Goal: Share content: Share content

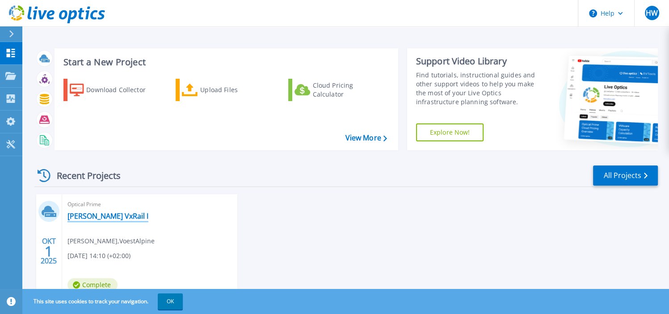
click at [108, 213] on link "[PERSON_NAME] VxRail I" at bounding box center [107, 215] width 81 height 9
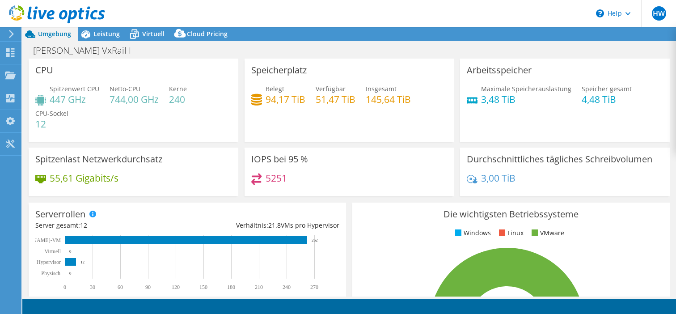
select select "USD"
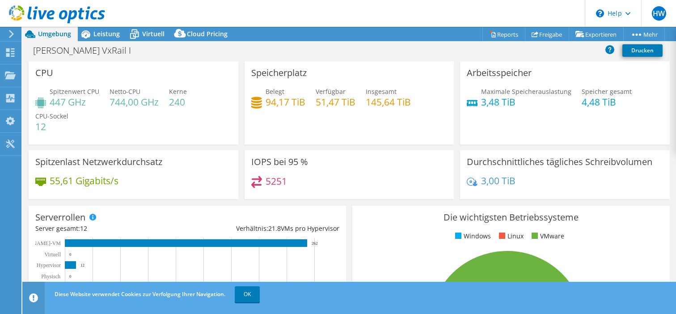
click at [466, 59] on div "[PERSON_NAME] VxRail I Drucken" at bounding box center [348, 51] width 653 height 19
click at [97, 33] on span "Leistung" at bounding box center [106, 33] width 26 height 8
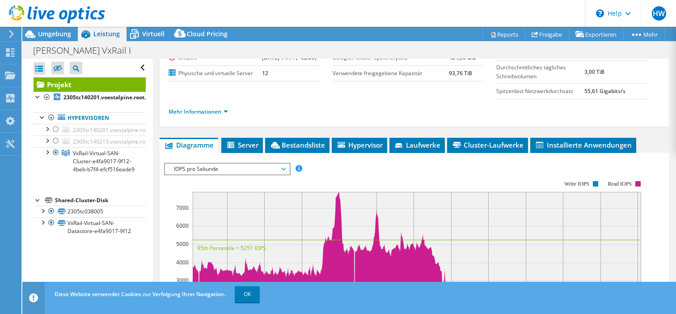
scroll to position [100, 0]
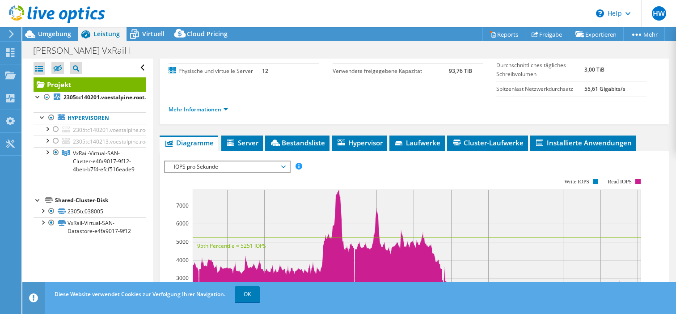
click at [270, 172] on span "IOPS pro Sekunde" at bounding box center [226, 166] width 115 height 11
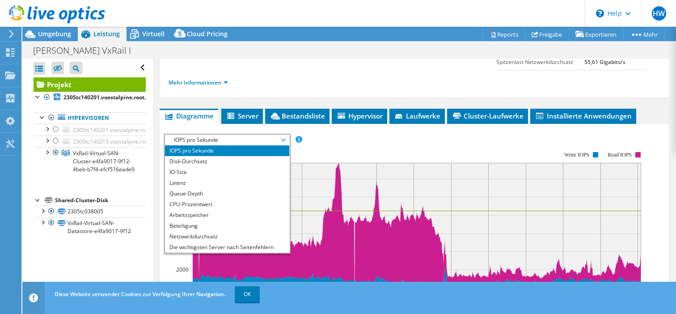
scroll to position [134, 0]
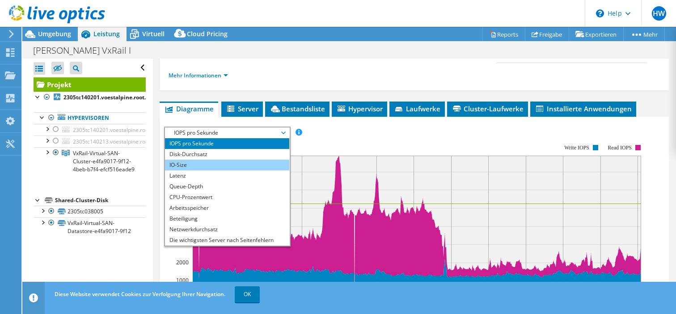
click at [197, 170] on li "IO-Size" at bounding box center [227, 165] width 124 height 11
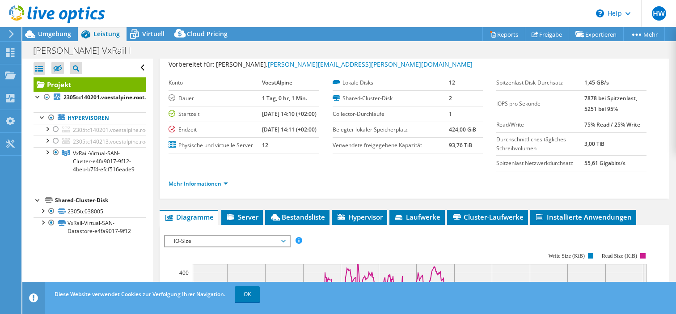
scroll to position [0, 0]
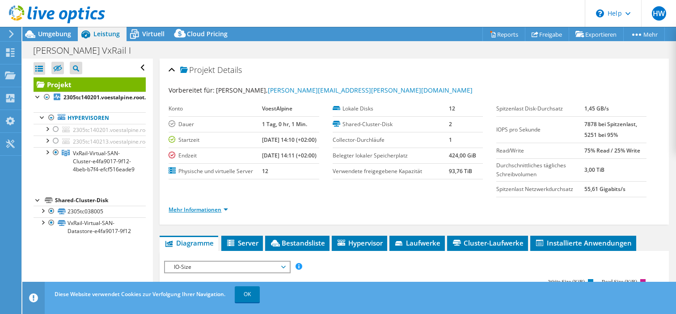
click at [227, 213] on link "Mehr Informationen" at bounding box center [197, 210] width 59 height 8
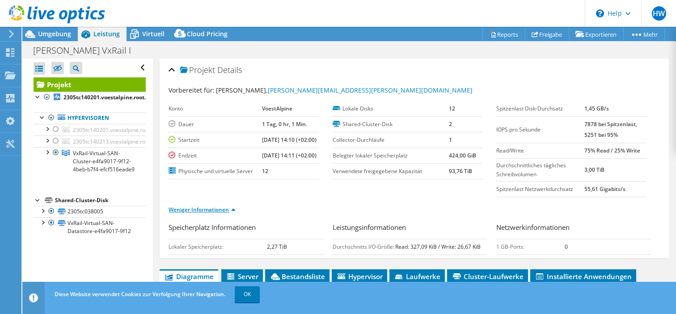
click at [227, 213] on link "Weniger Informationen" at bounding box center [201, 210] width 67 height 8
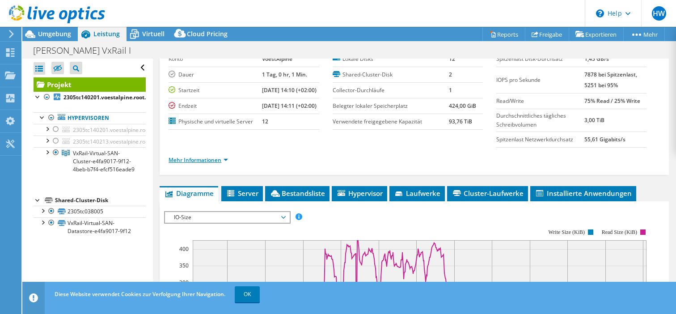
scroll to position [50, 0]
click at [225, 163] on link "Mehr Informationen" at bounding box center [197, 159] width 59 height 8
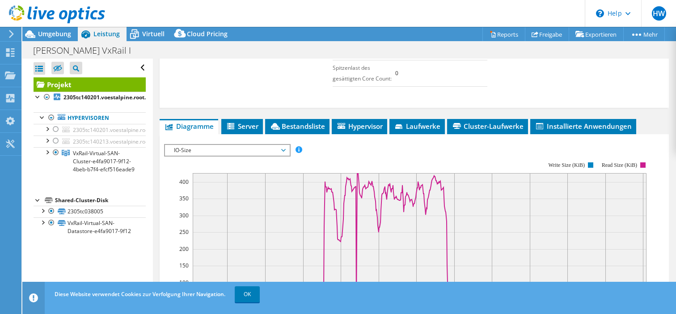
scroll to position [313, 0]
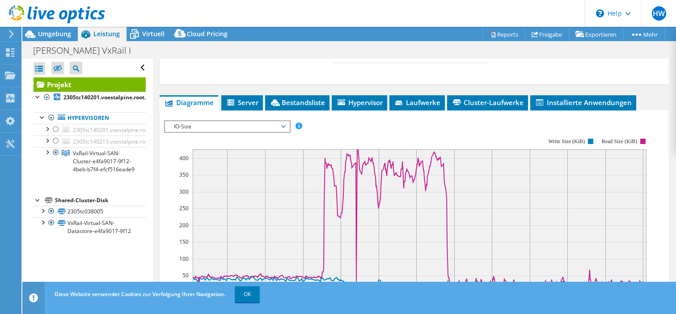
click at [286, 128] on icon at bounding box center [283, 126] width 4 height 3
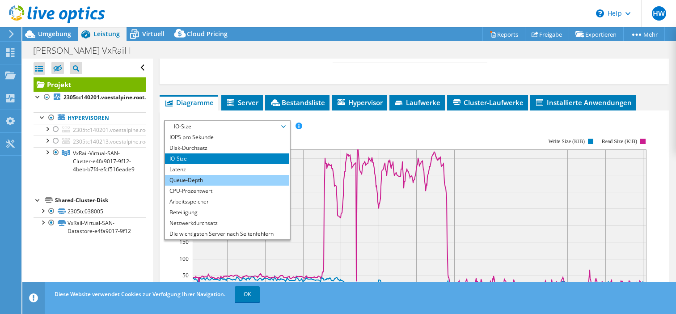
click at [221, 185] on li "Queue-Depth" at bounding box center [227, 180] width 124 height 11
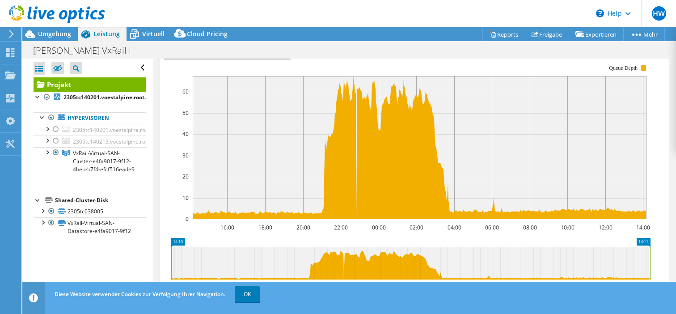
scroll to position [385, 0]
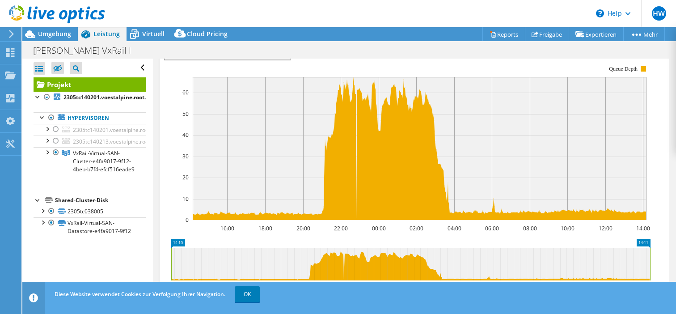
click at [281, 59] on span "Queue-Depth" at bounding box center [226, 54] width 115 height 11
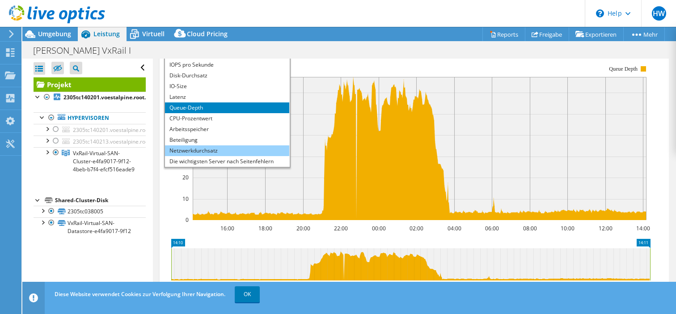
click at [221, 156] on li "Netzwerkdurchsatz" at bounding box center [227, 150] width 124 height 11
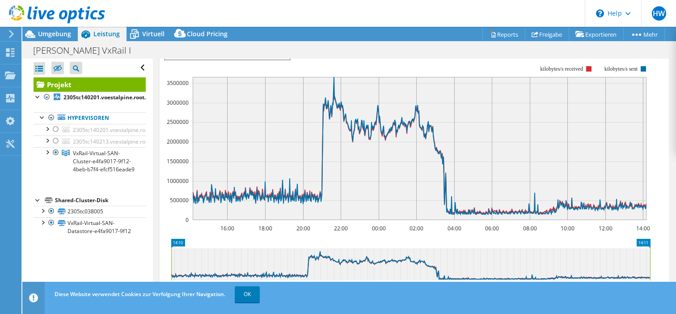
click at [339, 76] on rect at bounding box center [407, 142] width 486 height 179
click at [197, 34] on span "Cloud Pricing" at bounding box center [207, 33] width 41 height 8
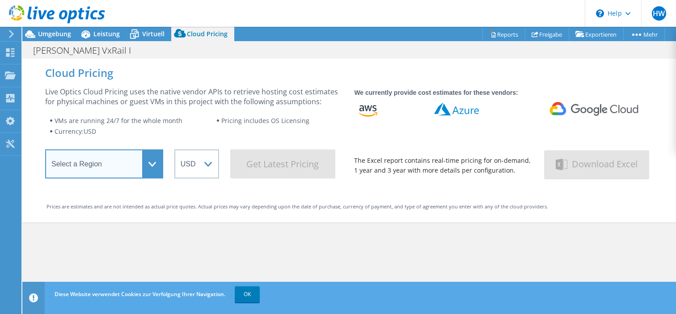
click at [148, 159] on select "Select a Region [GEOGRAPHIC_DATA] ([GEOGRAPHIC_DATA]) [GEOGRAPHIC_DATA] ([GEOGR…" at bounding box center [104, 163] width 118 height 29
select select "EUFrankfurt"
click at [45, 152] on select "Select a Region [GEOGRAPHIC_DATA] ([GEOGRAPHIC_DATA]) [GEOGRAPHIC_DATA] ([GEOGR…" at bounding box center [104, 163] width 118 height 29
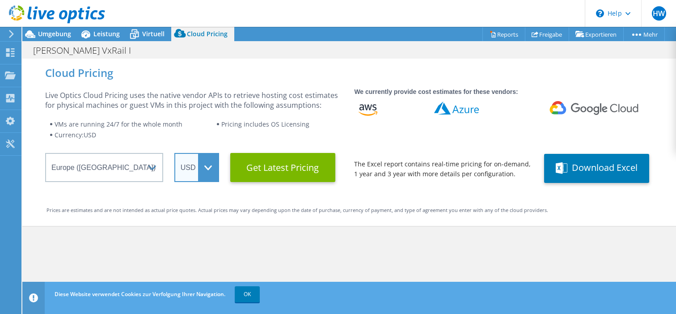
click at [202, 162] on select "ARS AUD BRL CAD CHF CLP CNY DKK EUR GBP HKD HUF INR JPY MXN MYR NOK NZD PEN SEK…" at bounding box center [196, 167] width 45 height 29
click at [174, 153] on select "ARS AUD BRL CAD CHF CLP CNY DKK EUR GBP HKD HUF INR JPY MXN MYR NOK NZD PEN SEK…" at bounding box center [196, 167] width 45 height 29
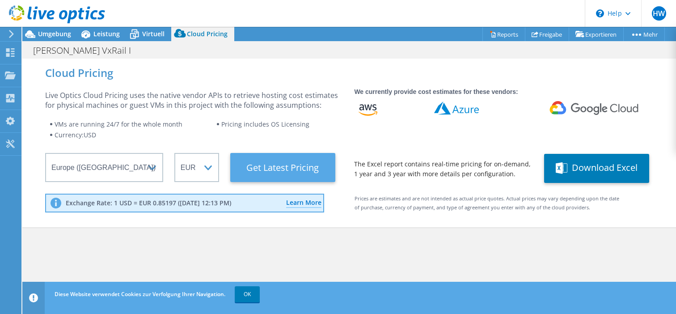
click at [285, 164] on Latest "Get Latest Pricing" at bounding box center [282, 167] width 105 height 29
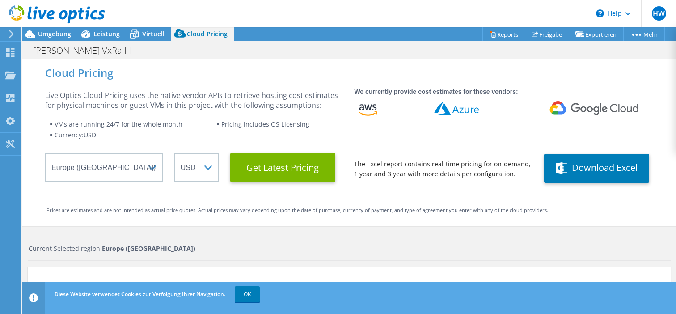
select select "EUR"
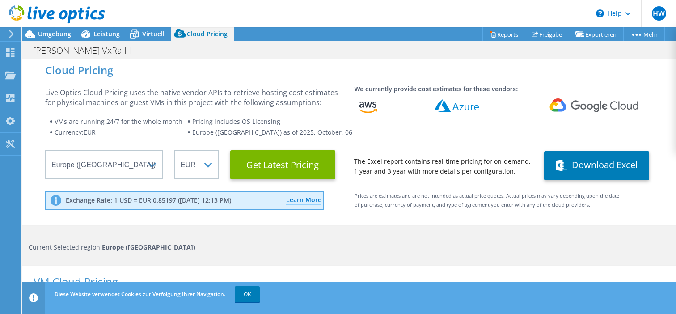
scroll to position [0, 0]
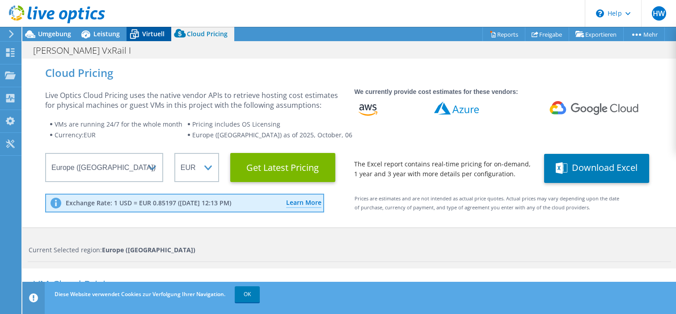
click at [151, 28] on div "Virtuell" at bounding box center [148, 34] width 45 height 14
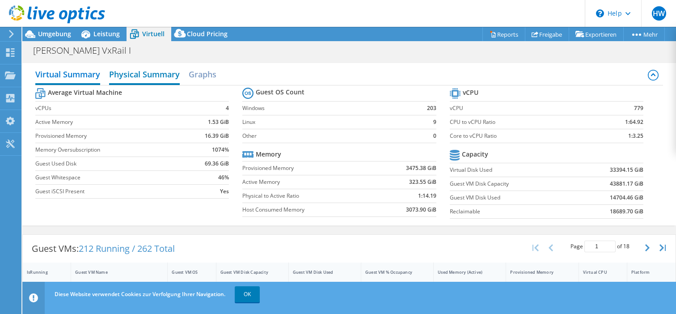
click at [147, 72] on h2 "Physical Summary" at bounding box center [144, 75] width 71 height 20
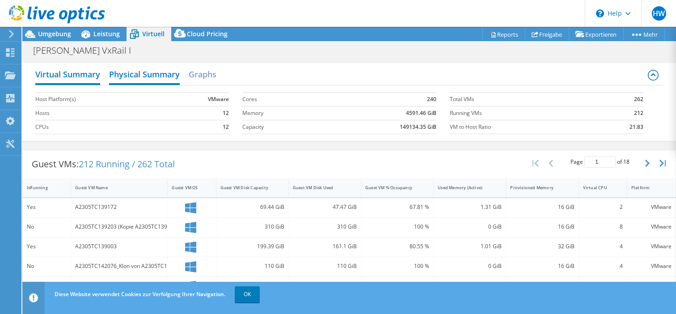
click at [71, 70] on h2 "Virtual Summary" at bounding box center [67, 75] width 65 height 20
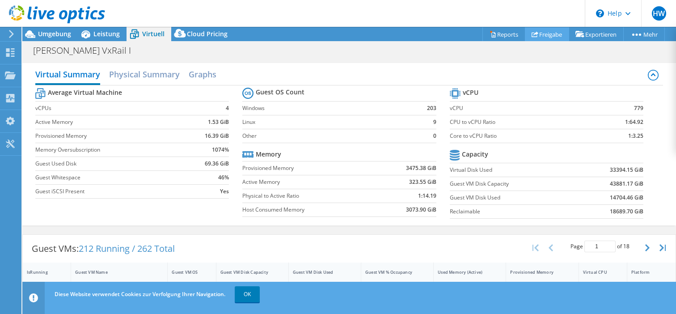
click at [545, 31] on link "Freigabe" at bounding box center [547, 34] width 44 height 14
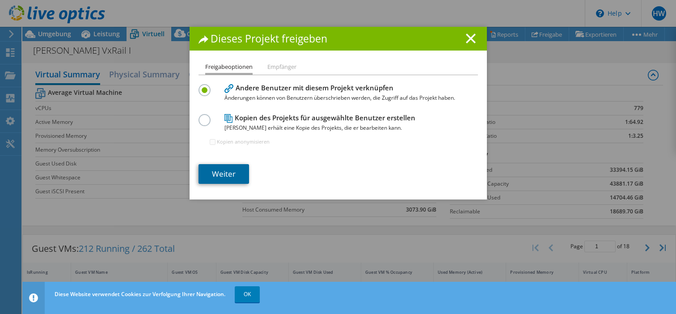
click at [220, 172] on link "Weiter" at bounding box center [223, 174] width 50 height 20
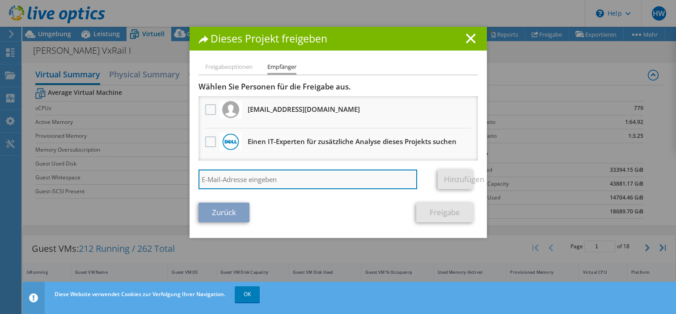
click at [265, 174] on input "search" at bounding box center [307, 179] width 219 height 20
type input "[EMAIL_ADDRESS][DOMAIN_NAME]"
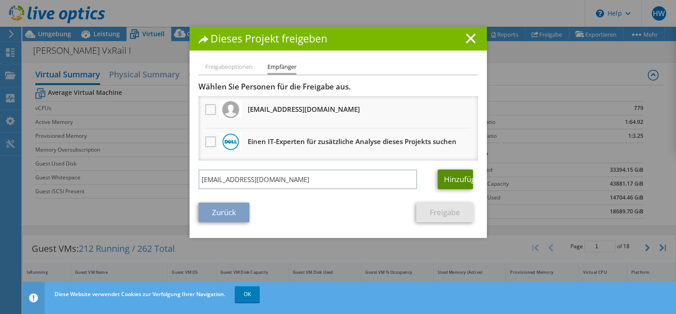
click at [441, 182] on link "Hinzufügen" at bounding box center [454, 179] width 35 height 20
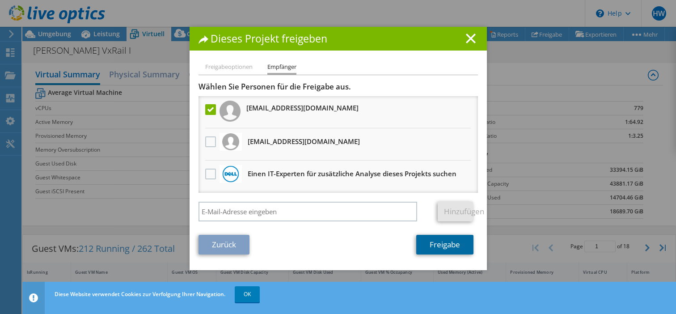
click at [433, 247] on link "Freigabe" at bounding box center [444, 245] width 57 height 20
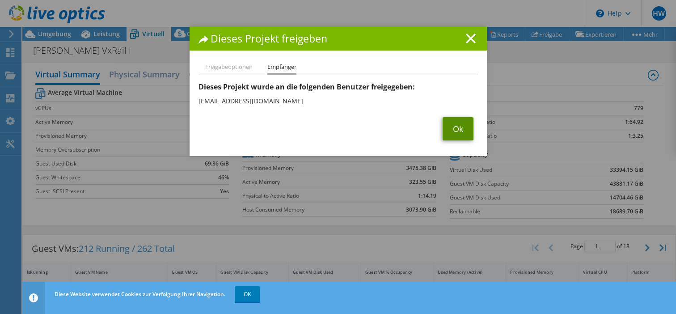
click at [447, 129] on link "Ok" at bounding box center [457, 128] width 31 height 23
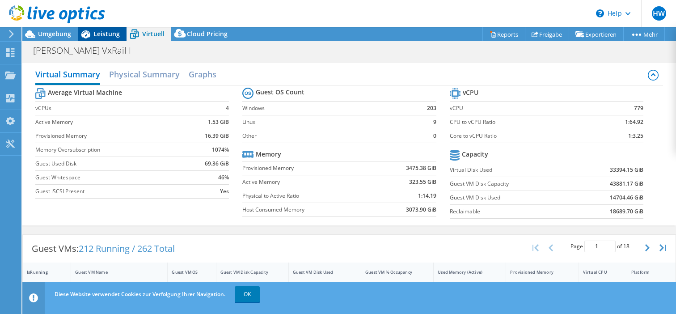
click at [100, 34] on span "Leistung" at bounding box center [106, 33] width 26 height 8
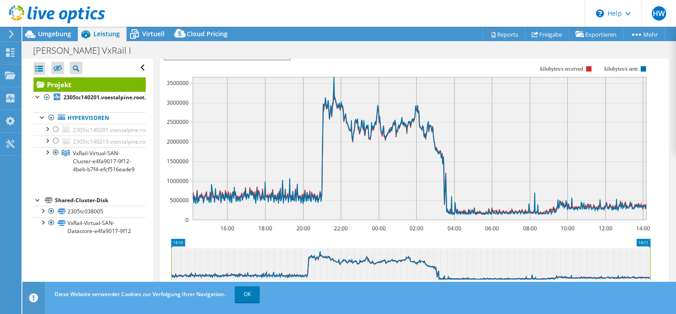
click at [274, 59] on span "Netzwerkdurchsatz" at bounding box center [226, 54] width 115 height 11
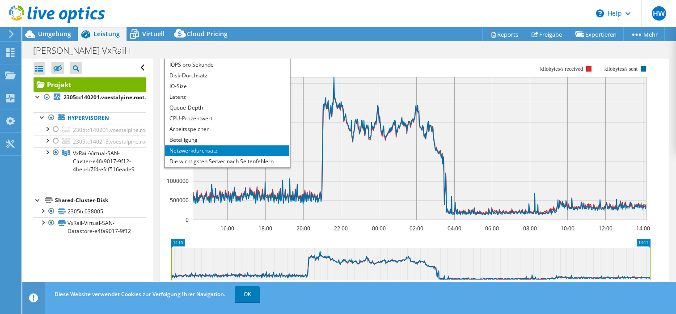
click at [339, 76] on rect at bounding box center [407, 142] width 486 height 179
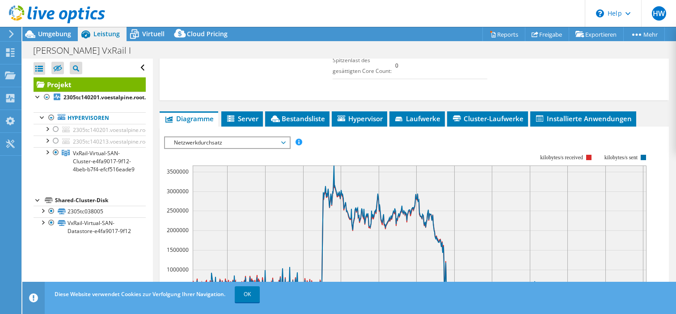
scroll to position [286, 0]
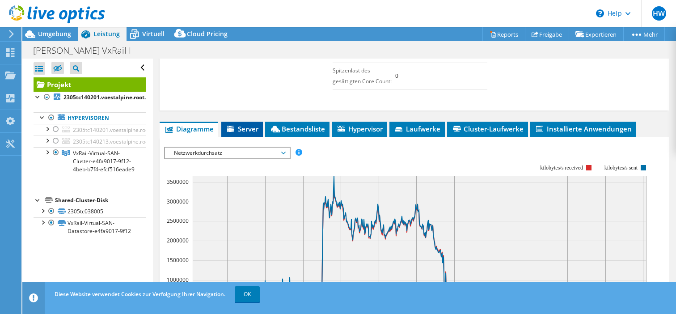
click at [244, 133] on span "Server" at bounding box center [242, 128] width 33 height 9
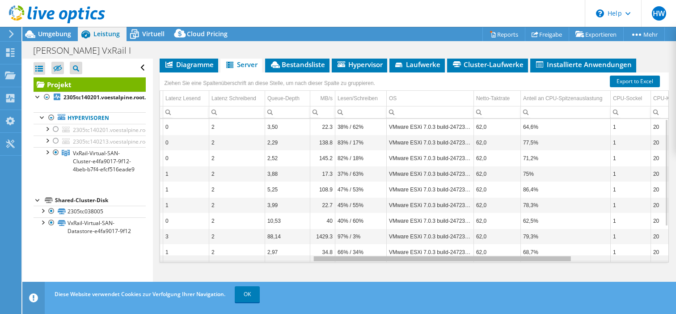
scroll to position [0, 301]
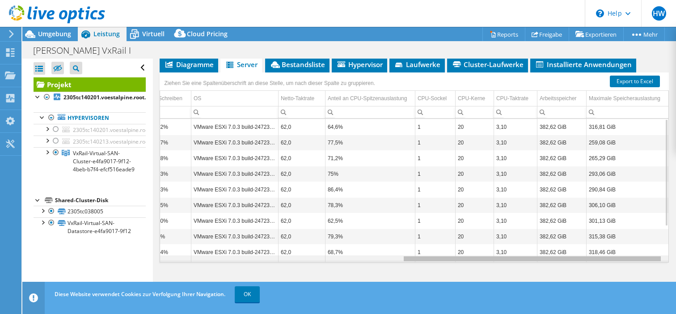
drag, startPoint x: 231, startPoint y: 268, endPoint x: 563, endPoint y: 272, distance: 331.6
click at [563, 272] on body "HW Endbenutzer [PERSON_NAME] [EMAIL_ADDRESS][PERSON_NAME][DOMAIN_NAME] VoestAlp…" at bounding box center [338, 157] width 676 height 314
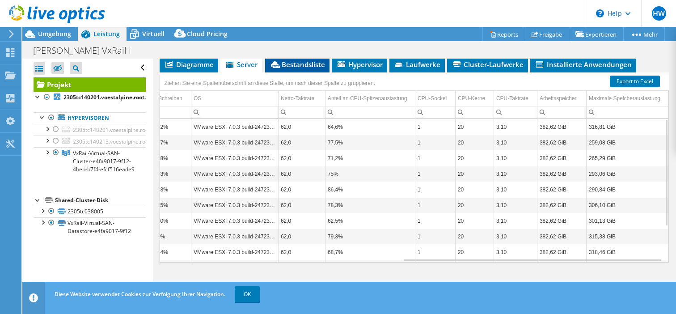
click at [300, 69] on span "Bestandsliste" at bounding box center [296, 64] width 55 height 9
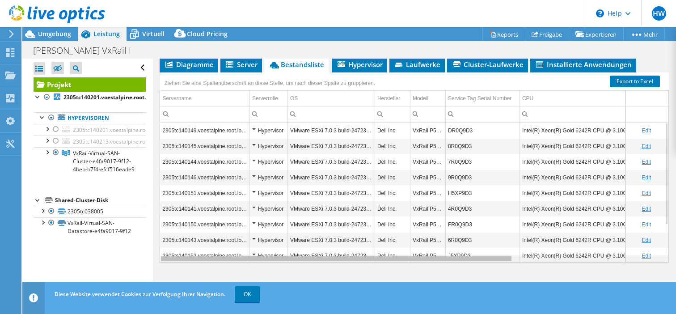
drag, startPoint x: 368, startPoint y: 267, endPoint x: 336, endPoint y: 279, distance: 34.4
click at [336, 279] on body "HW Endbenutzer [PERSON_NAME] [EMAIL_ADDRESS][PERSON_NAME][DOMAIN_NAME] VoestAlp…" at bounding box center [338, 157] width 676 height 314
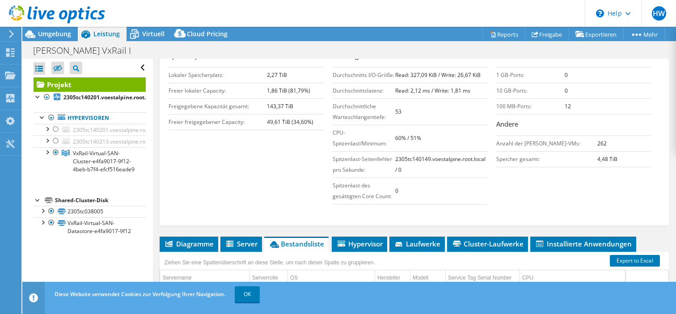
scroll to position [0, 0]
